Goal: Task Accomplishment & Management: Complete application form

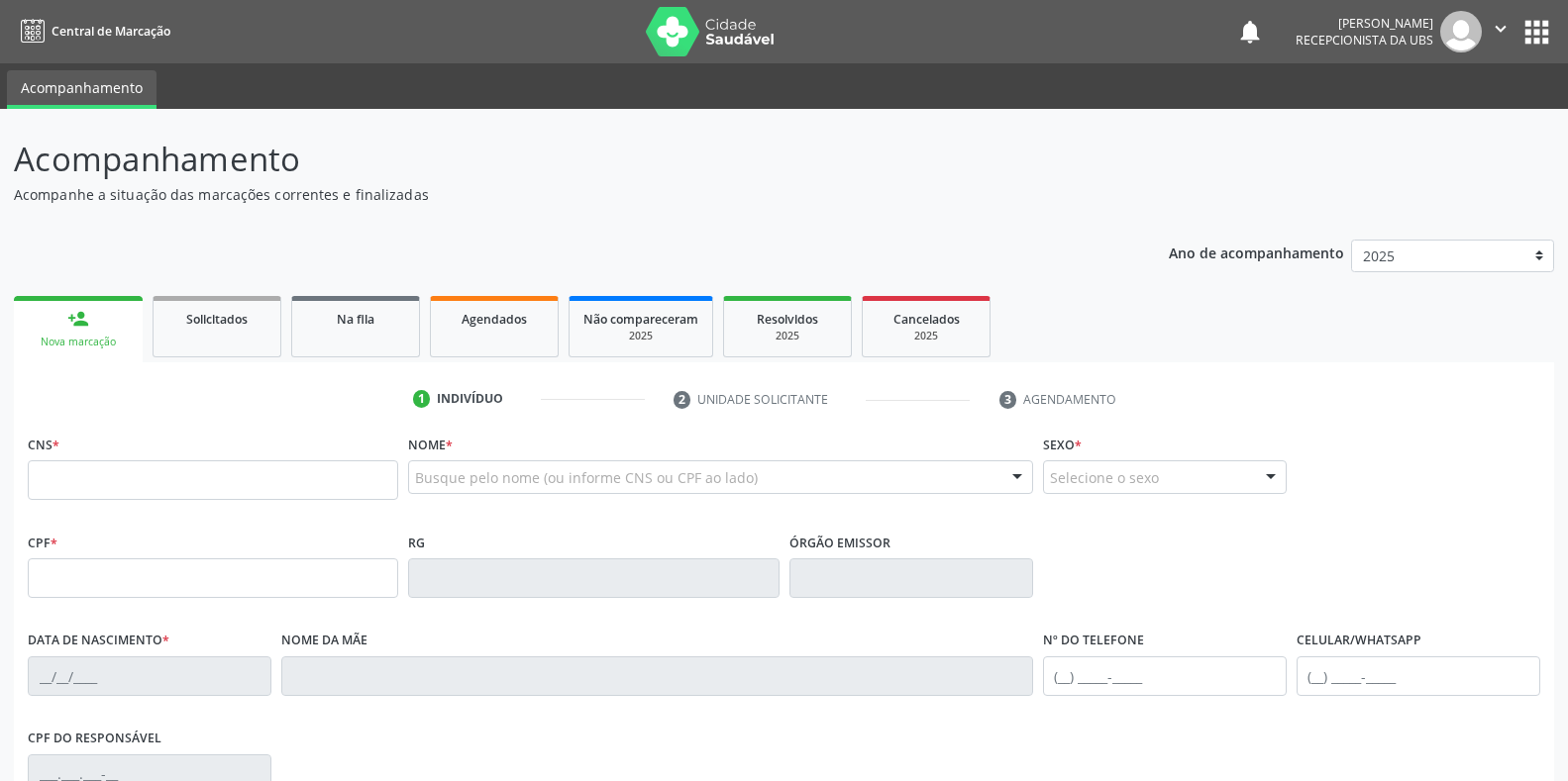
click at [72, 343] on div "Nova marcação" at bounding box center [79, 341] width 101 height 15
click at [53, 471] on input "text" at bounding box center [213, 481] width 370 height 40
type input "898 0063 0611 9932"
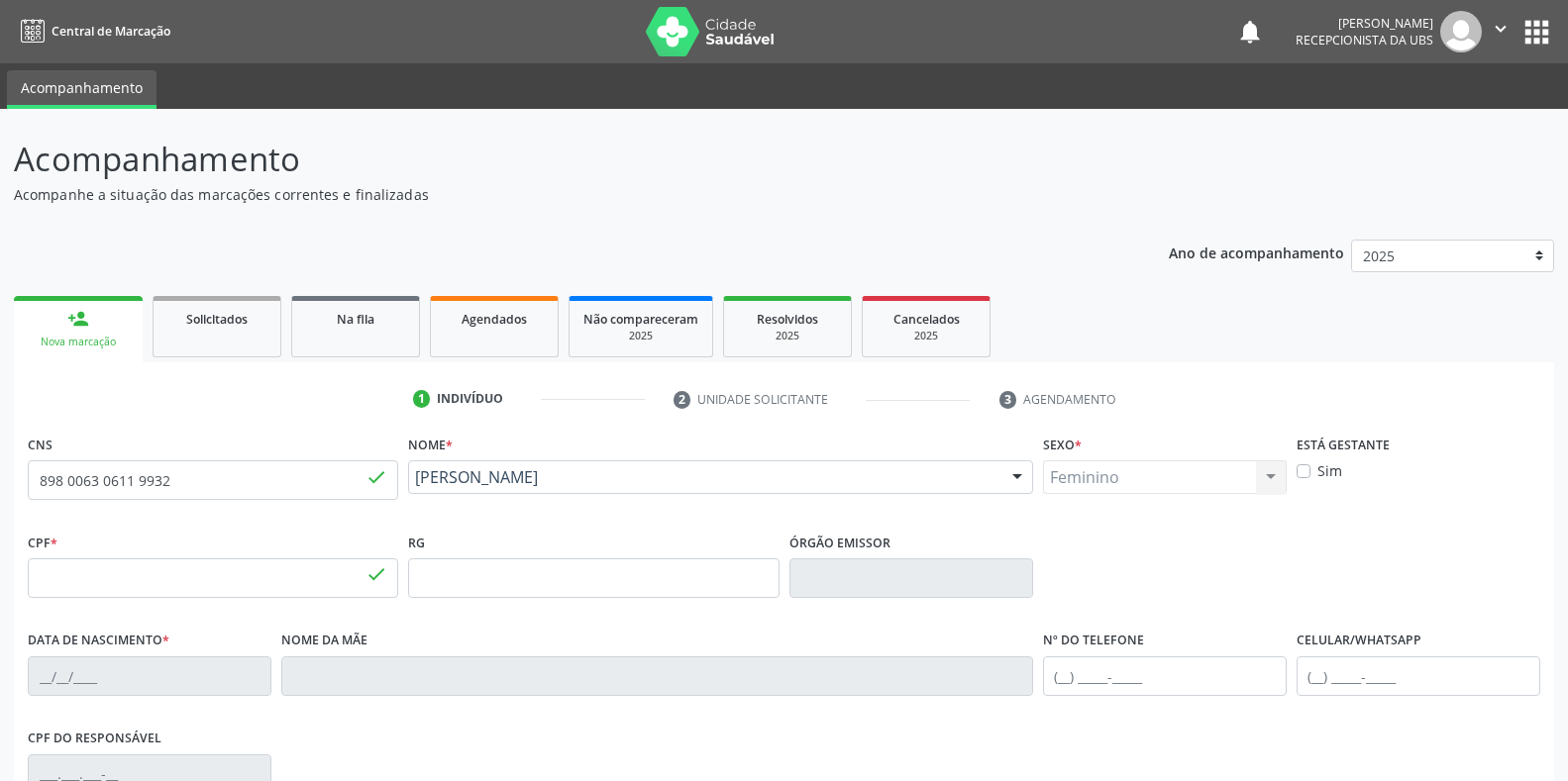
type input "183.120.944-66"
type input "[DATE]"
type input "[MEDICAL_DATA][PERSON_NAME]"
type input "[PHONE_NUMBER]"
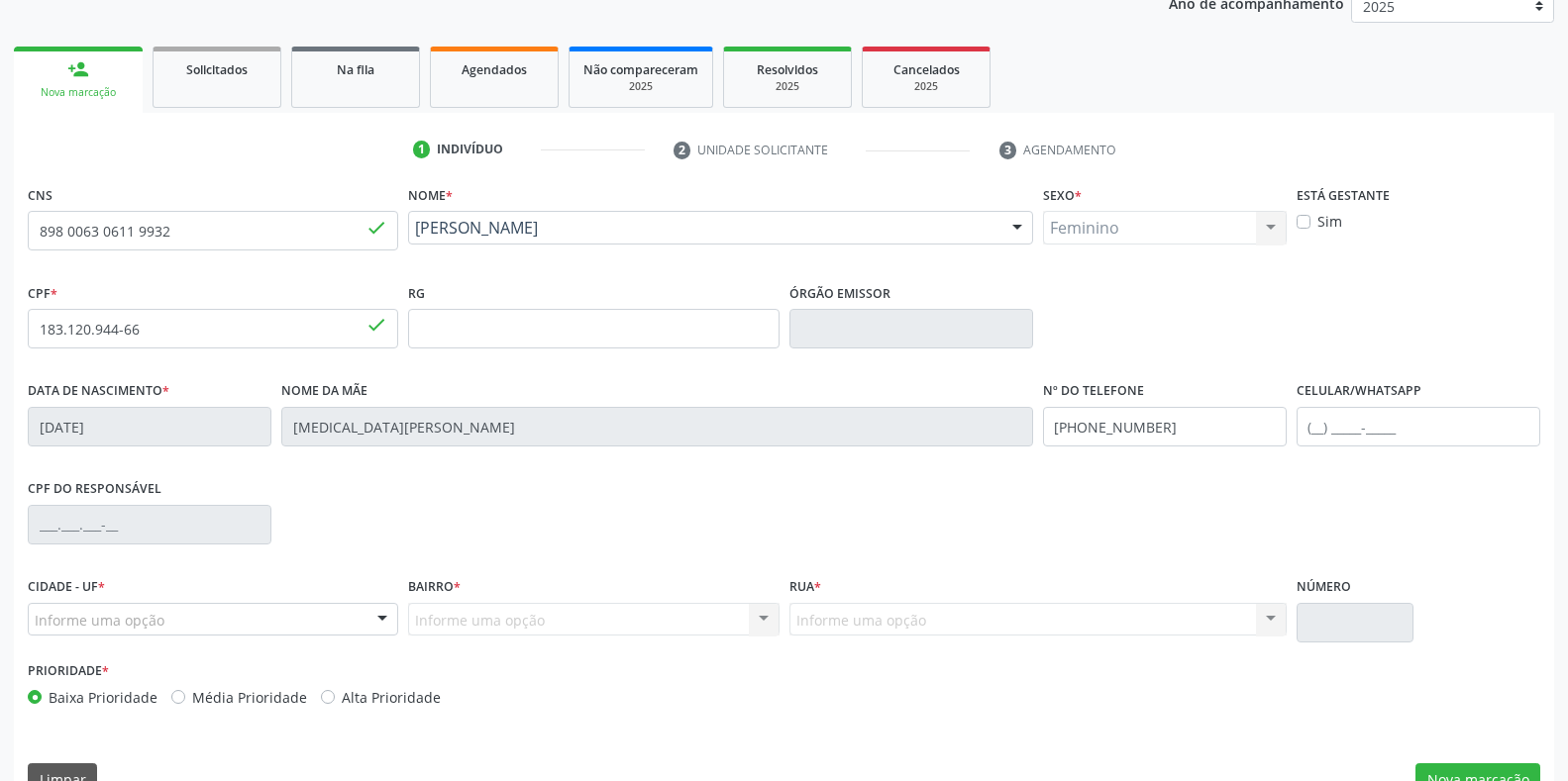
scroll to position [293, 0]
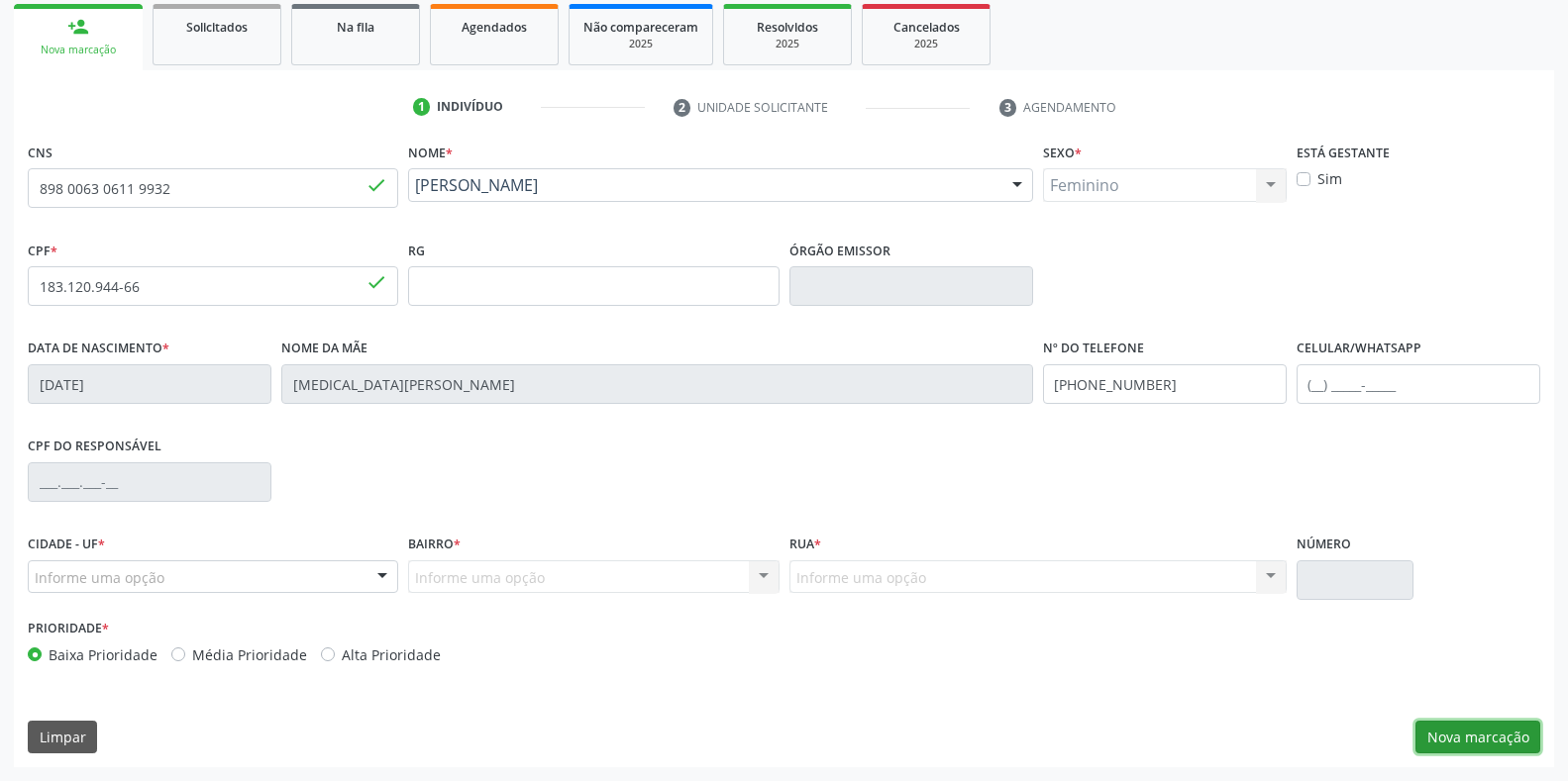
click at [1460, 739] on button "Nova marcação" at bounding box center [1476, 738] width 124 height 34
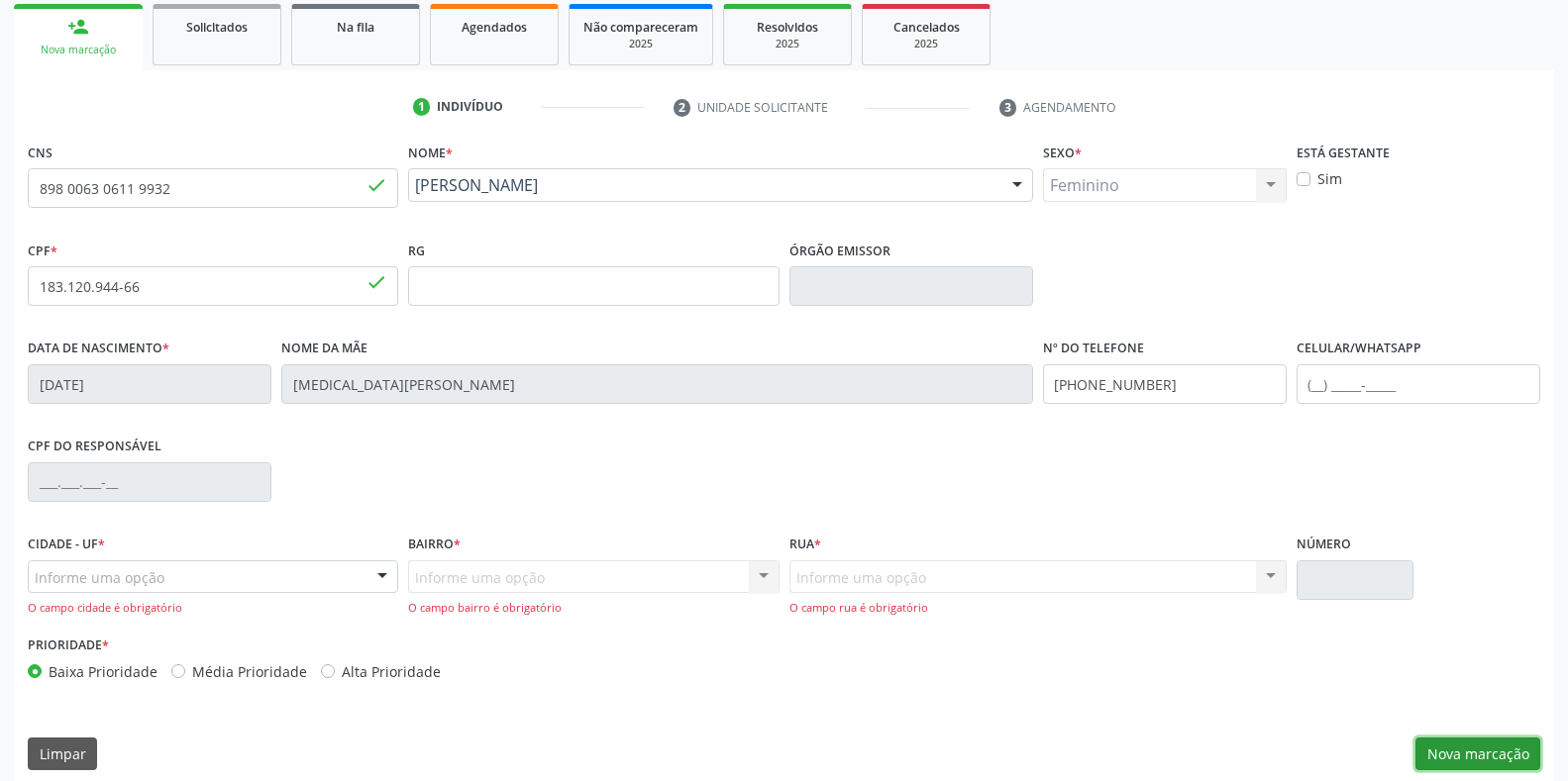
click at [1458, 754] on button "Nova marcação" at bounding box center [1476, 755] width 124 height 34
click at [203, 32] on span "Solicitados" at bounding box center [217, 27] width 62 height 17
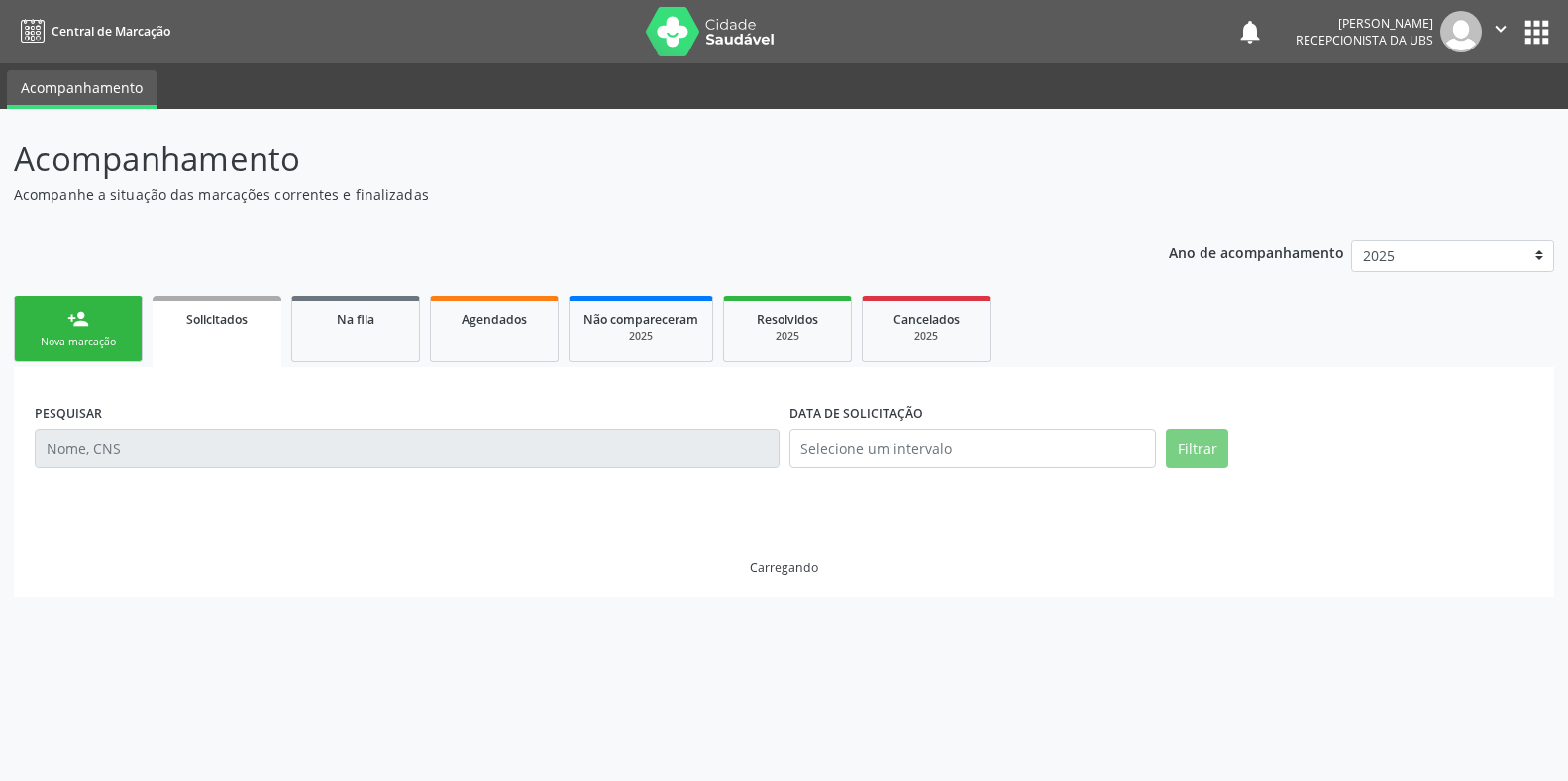
scroll to position [0, 0]
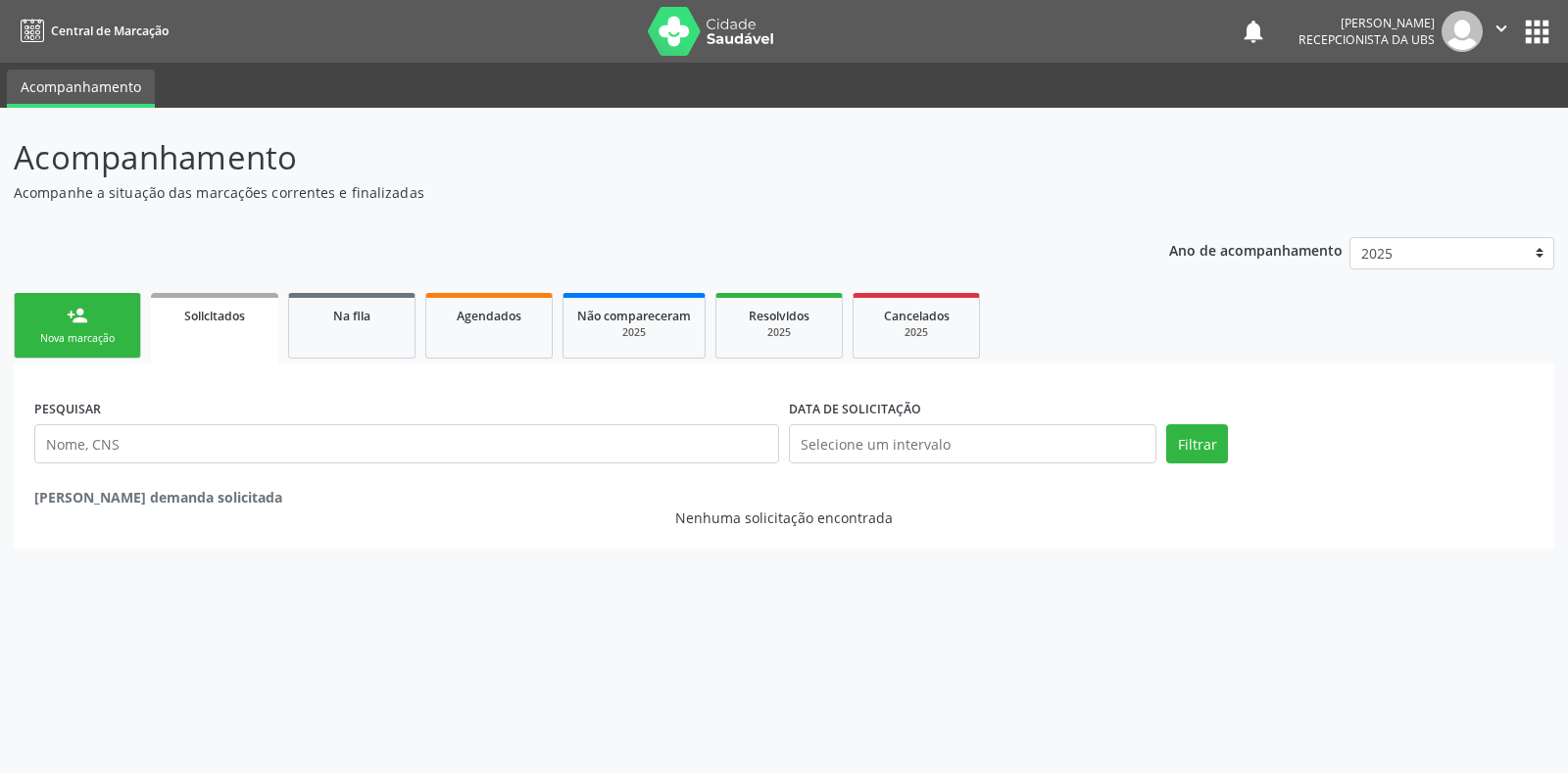
click at [74, 339] on div "Nova marcação" at bounding box center [78, 338] width 98 height 15
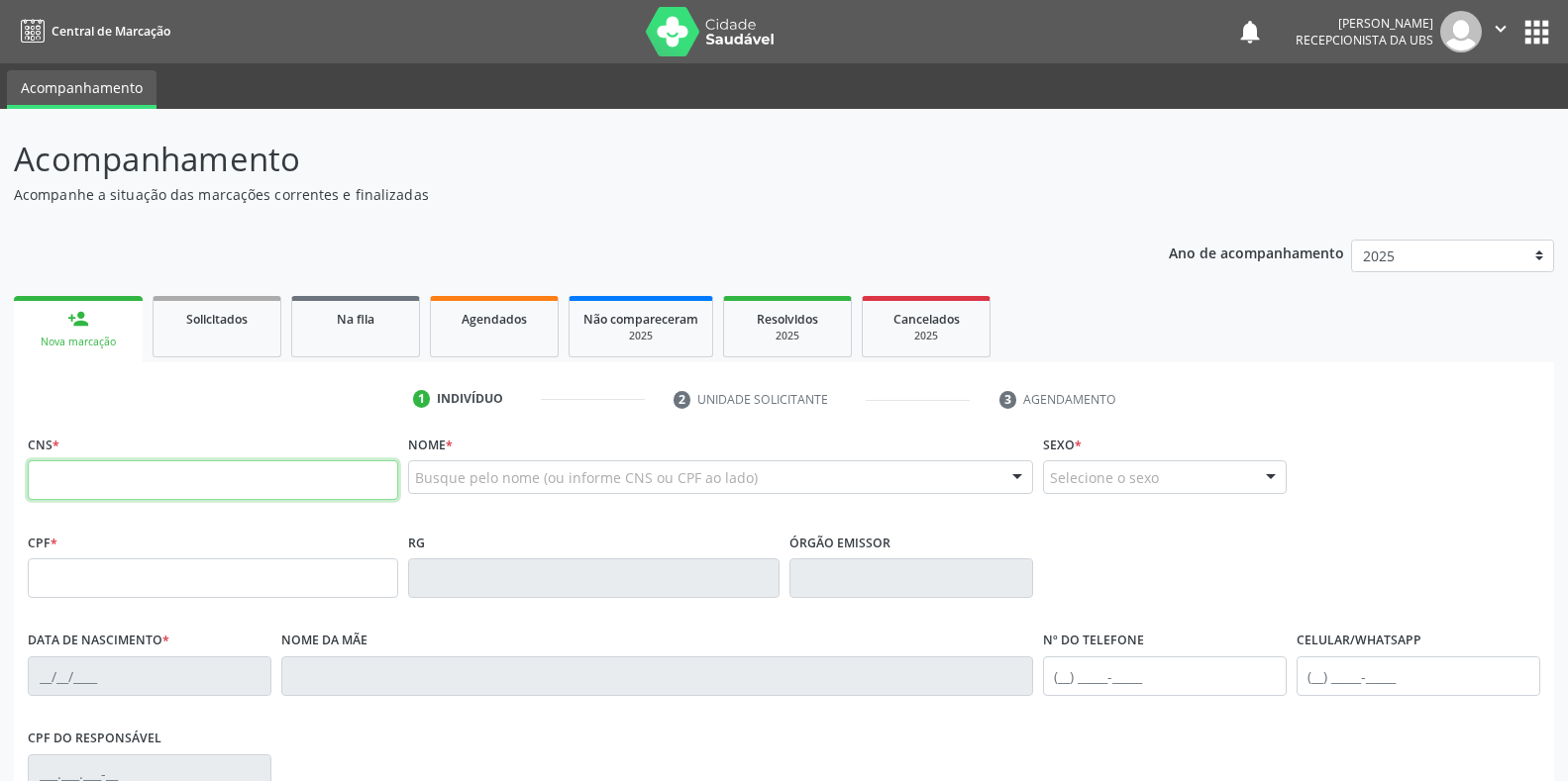
click at [36, 477] on input "text" at bounding box center [213, 481] width 370 height 40
click at [32, 474] on input "text" at bounding box center [213, 481] width 370 height 40
type input "898 0063 0611 9932"
type input "183.120.944-66"
type input "[DATE]"
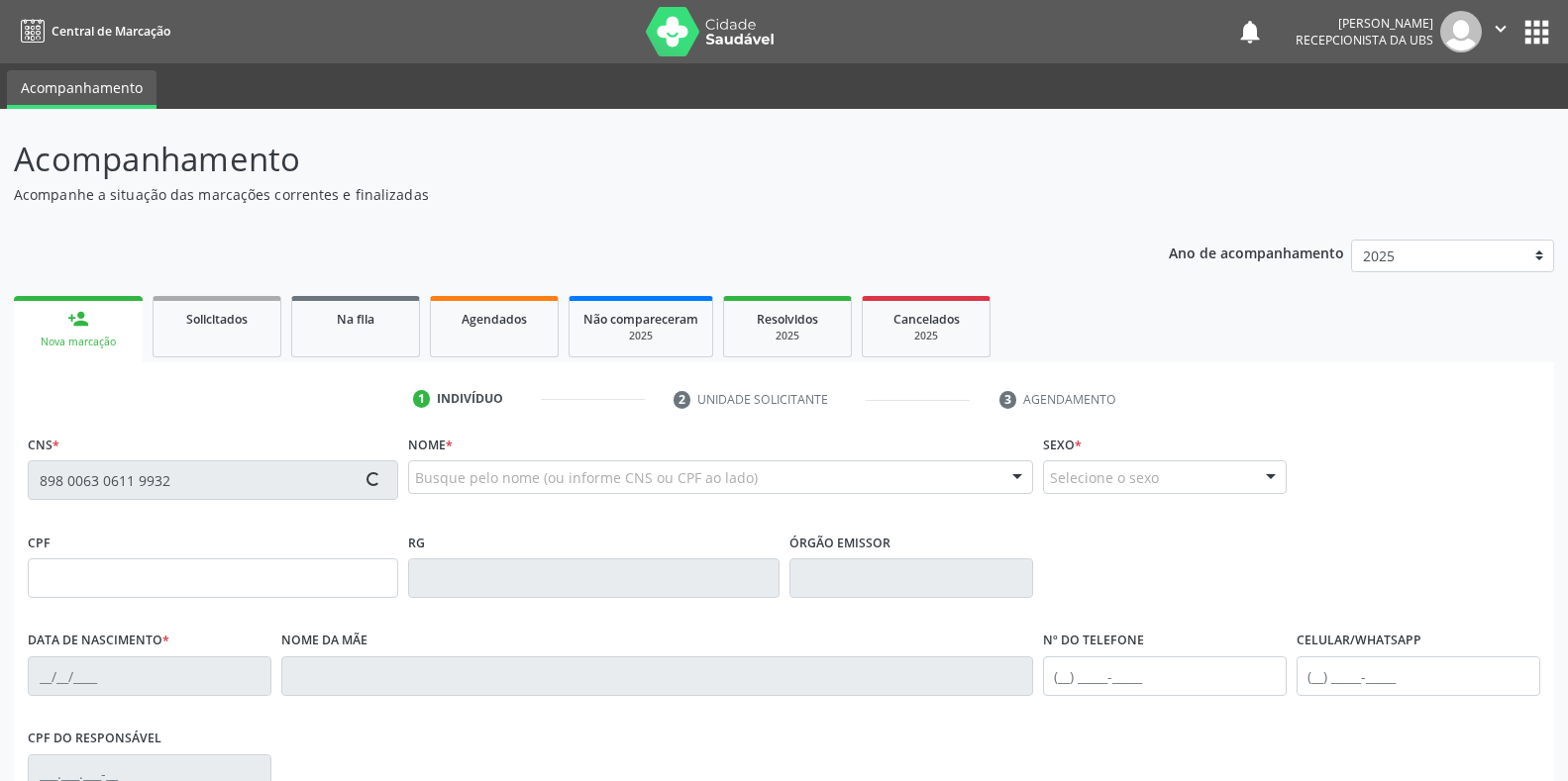
type input "[MEDICAL_DATA][PERSON_NAME]"
type input "[PHONE_NUMBER]"
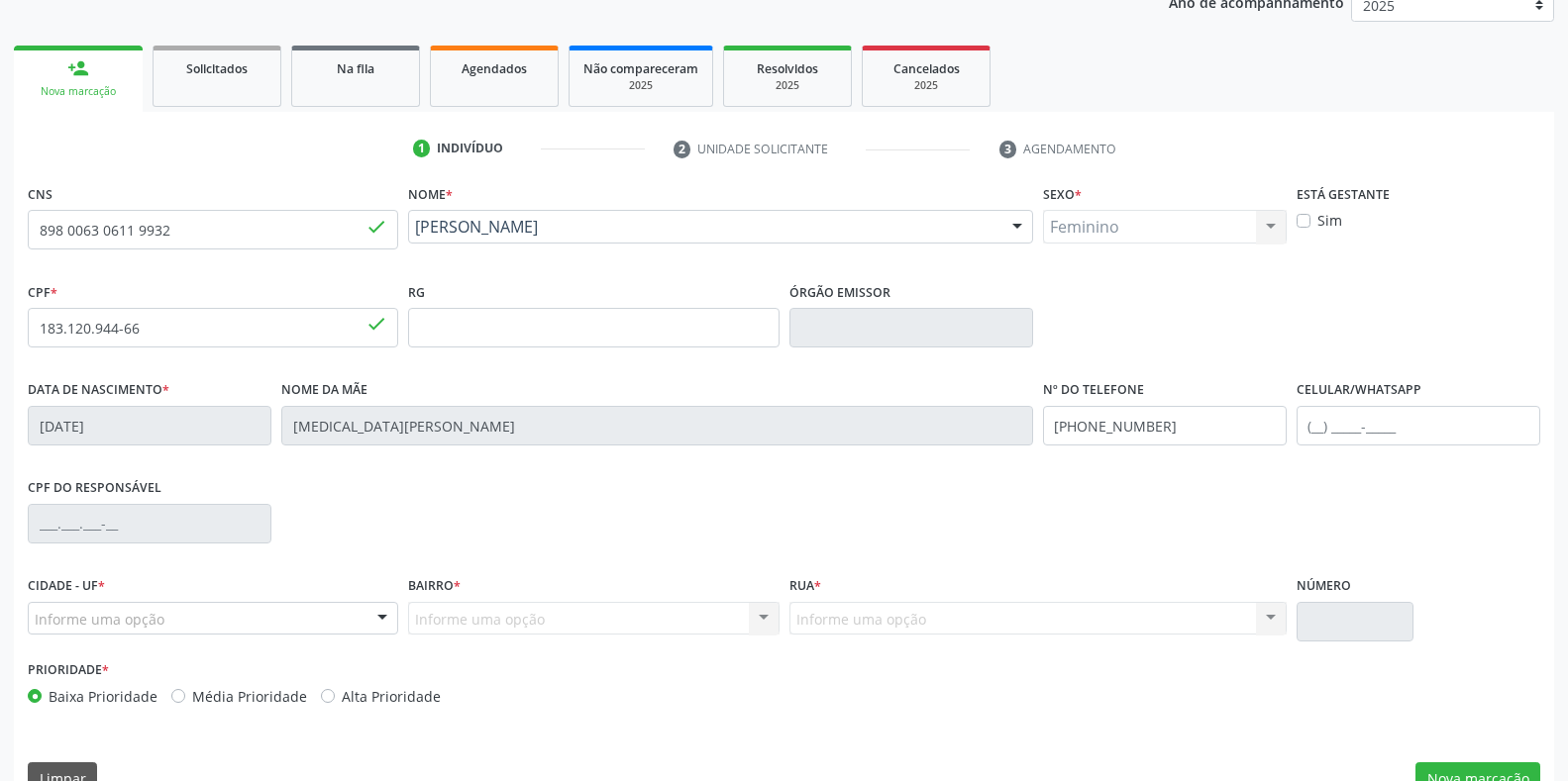
scroll to position [293, 0]
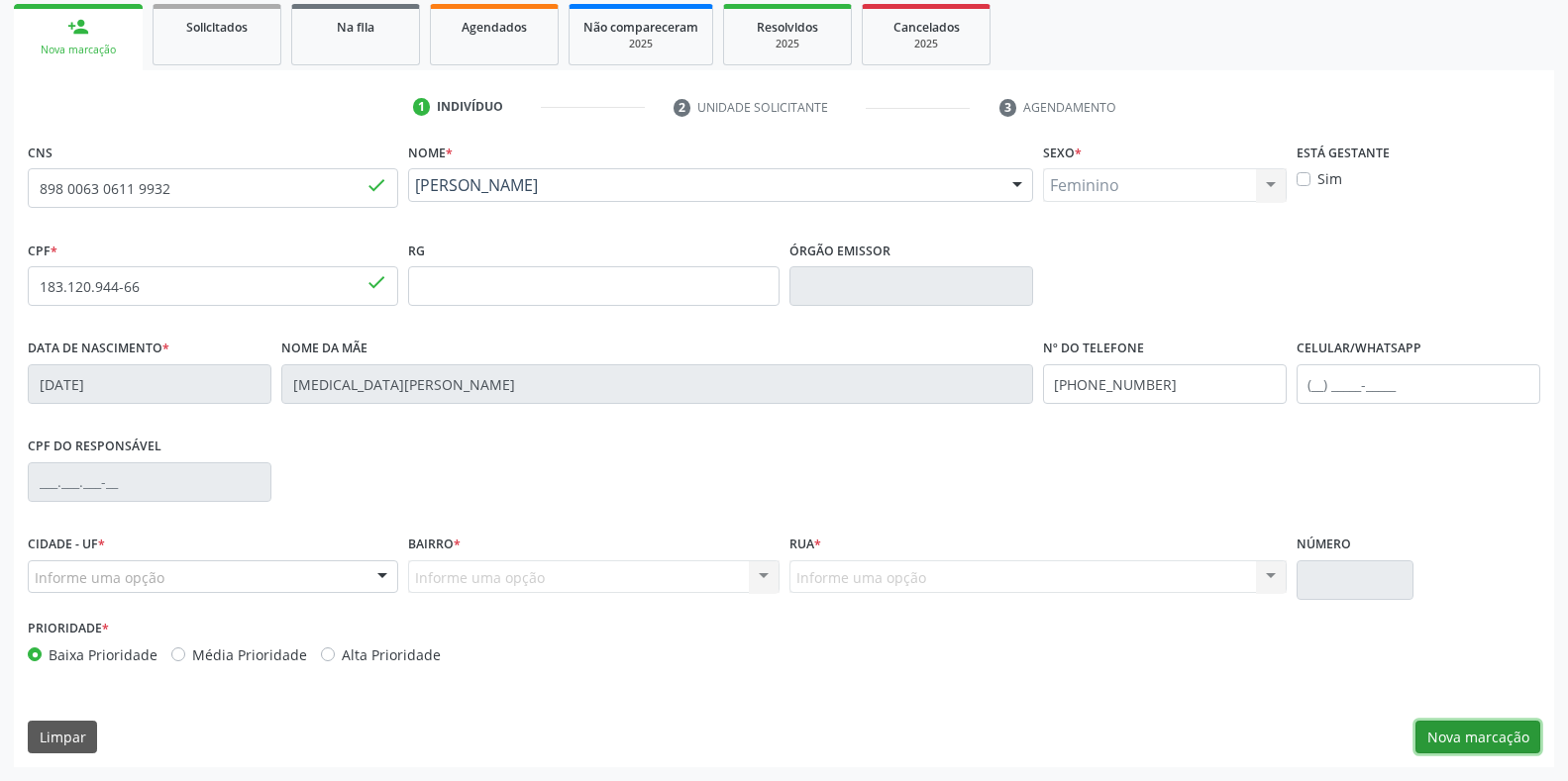
click at [1469, 740] on button "Nova marcação" at bounding box center [1476, 738] width 124 height 34
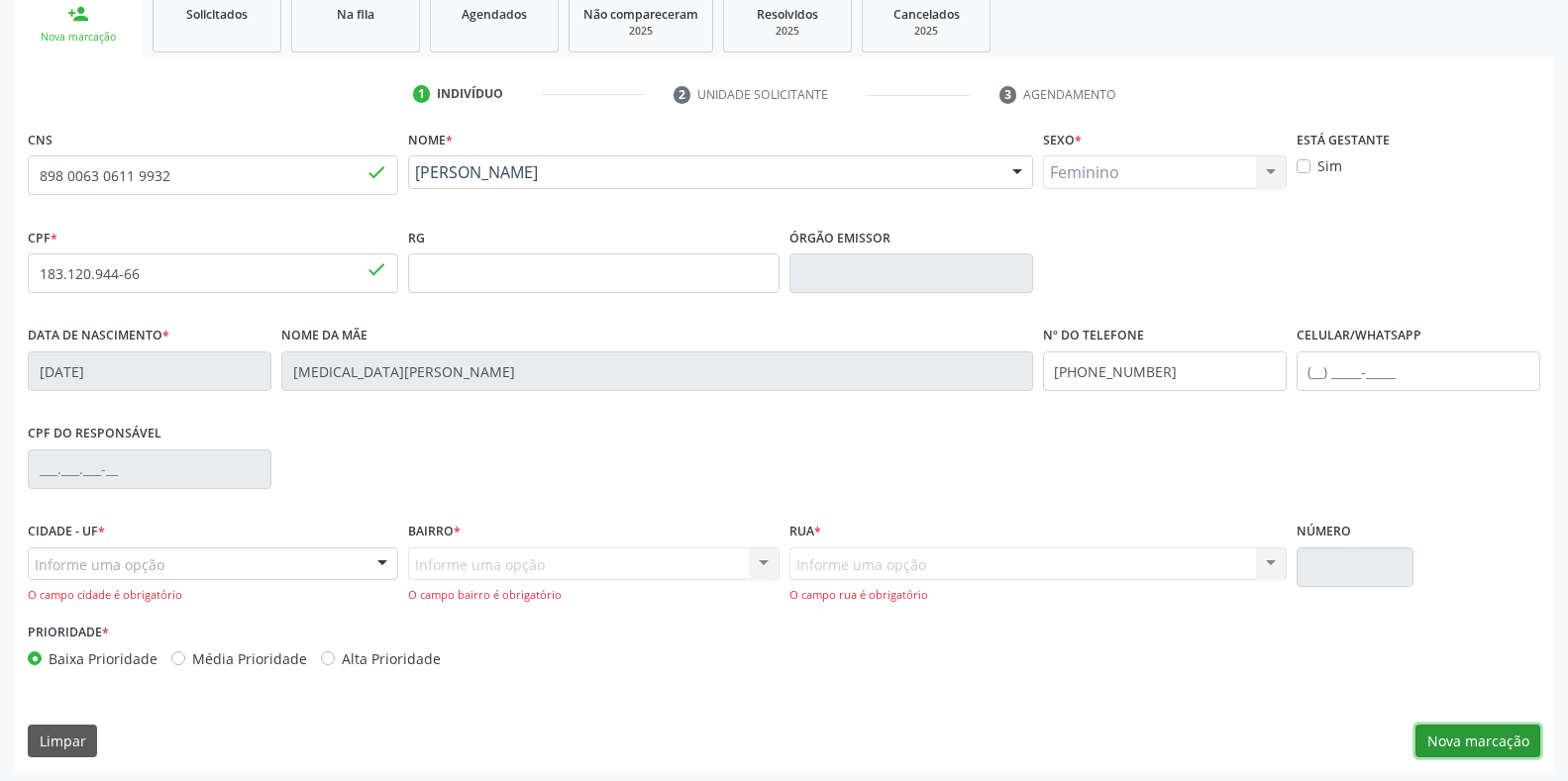
scroll to position [309, 0]
click at [1487, 736] on button "Nova marcação" at bounding box center [1476, 738] width 124 height 34
click at [1457, 738] on button "Nova marcação" at bounding box center [1476, 738] width 124 height 34
